Goal: Information Seeking & Learning: Learn about a topic

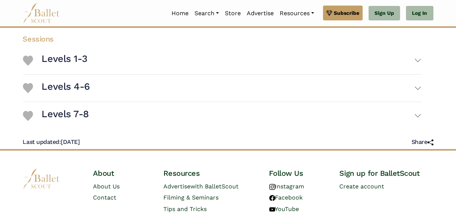
scroll to position [243, 0]
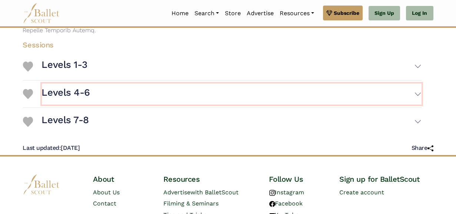
click at [154, 93] on button "Levels 4-6" at bounding box center [232, 93] width 380 height 21
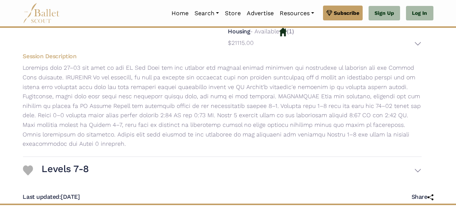
scroll to position [422, 0]
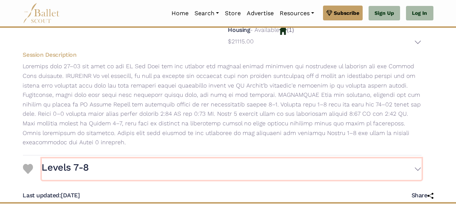
click at [141, 158] on button "Levels 7-8" at bounding box center [232, 168] width 380 height 21
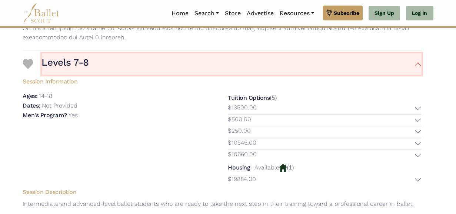
scroll to position [527, 0]
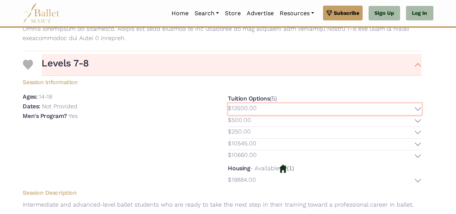
click at [416, 103] on button "$13500.00" at bounding box center [324, 108] width 193 height 11
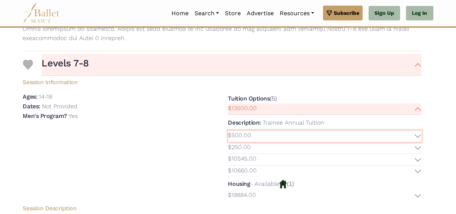
click at [413, 130] on button "$500.00" at bounding box center [324, 135] width 193 height 11
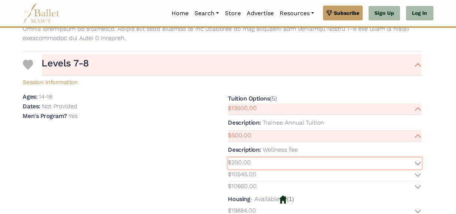
click at [416, 157] on button "$250.00" at bounding box center [324, 162] width 193 height 11
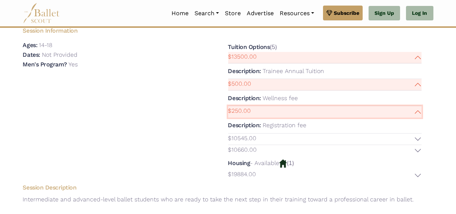
scroll to position [580, 0]
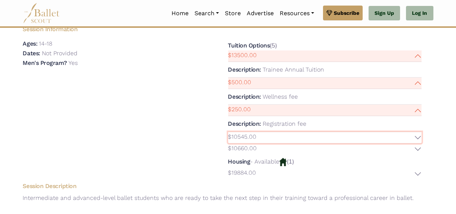
click at [419, 132] on button "$10545.00" at bounding box center [324, 137] width 193 height 11
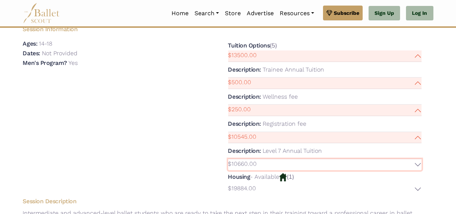
click at [418, 159] on button "$10660.00" at bounding box center [324, 164] width 193 height 11
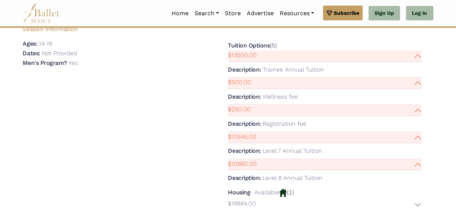
click at [393, 170] on div "Description: Level 8 Annual Tuition" at bounding box center [324, 178] width 193 height 16
click at [393, 159] on button "$10660.00" at bounding box center [324, 164] width 193 height 11
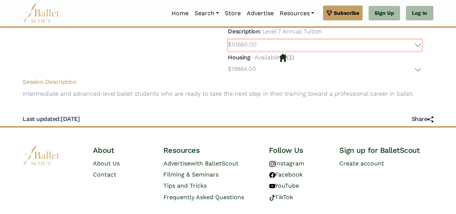
scroll to position [700, 0]
